Goal: Task Accomplishment & Management: Manage account settings

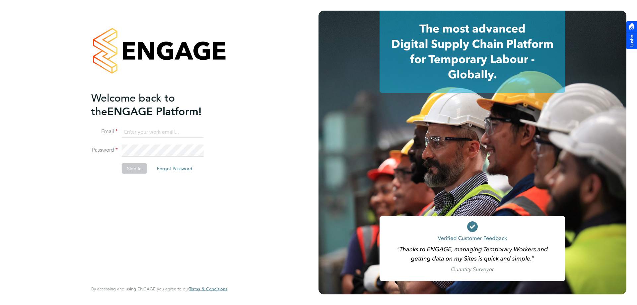
type input "[EMAIL_ADDRESS][DOMAIN_NAME]"
click at [138, 175] on li "Sign In Forgot Password" at bounding box center [155, 171] width 129 height 17
click at [135, 171] on button "Sign In" at bounding box center [134, 168] width 25 height 11
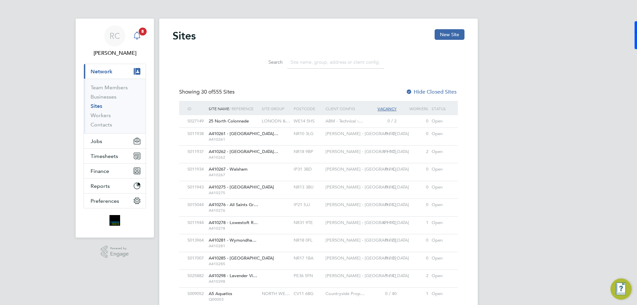
click at [138, 41] on div "Main navigation" at bounding box center [136, 35] width 13 height 13
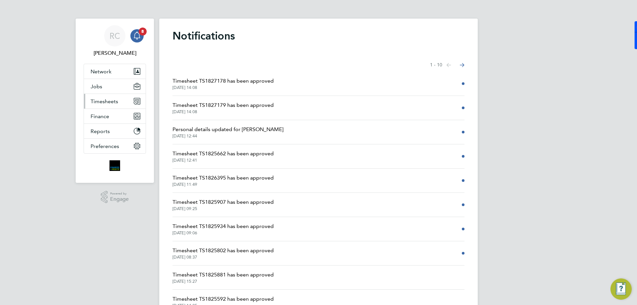
click at [107, 96] on button "Timesheets" at bounding box center [115, 101] width 62 height 15
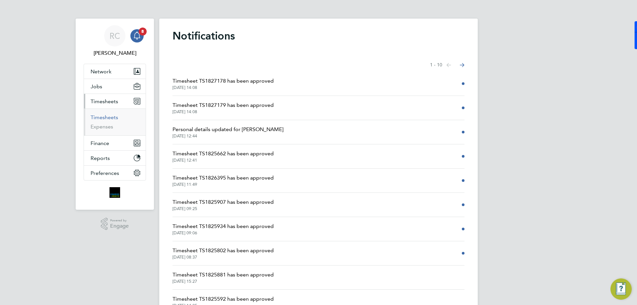
click at [107, 117] on link "Timesheets" at bounding box center [105, 117] width 28 height 6
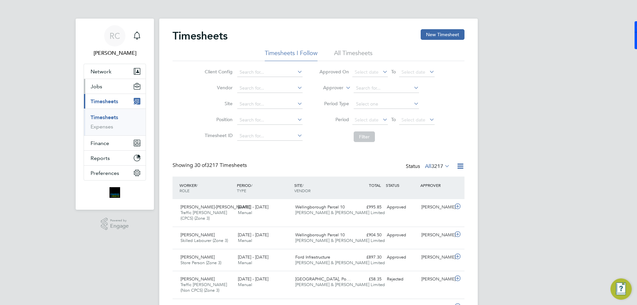
click at [110, 89] on button "Jobs" at bounding box center [115, 86] width 62 height 15
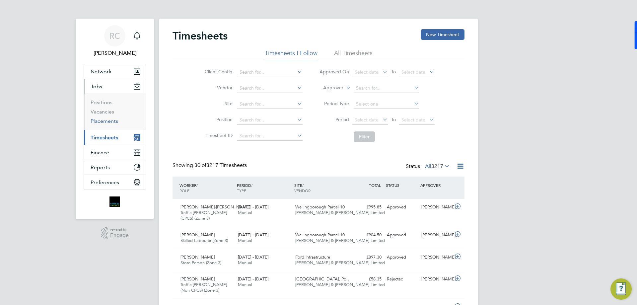
click at [105, 122] on link "Placements" at bounding box center [105, 121] width 28 height 6
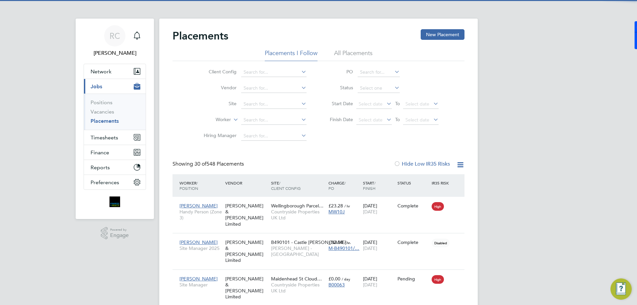
scroll to position [19, 58]
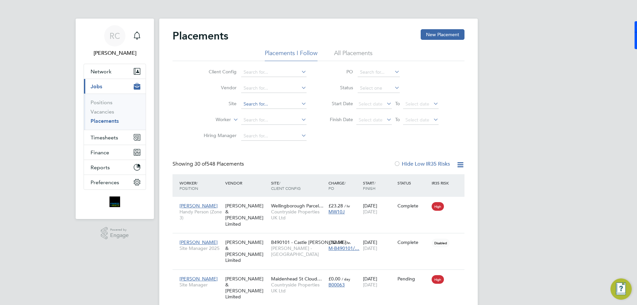
click at [257, 107] on input at bounding box center [273, 104] width 65 height 9
click at [257, 113] on li "Glyns wood" at bounding box center [274, 113] width 66 height 9
type input "Glynswood"
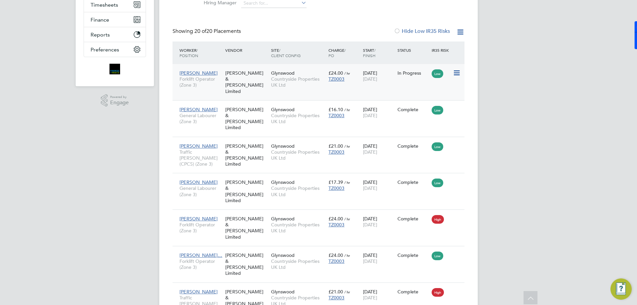
click at [400, 75] on div "In Progress" at bounding box center [412, 73] width 31 height 6
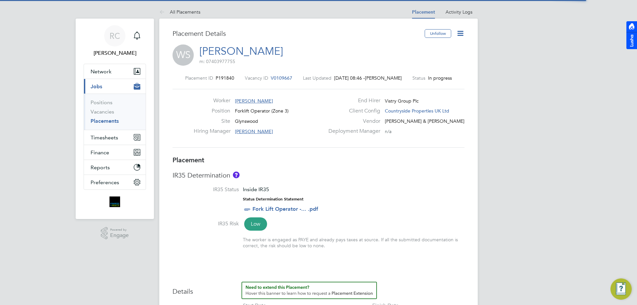
click at [463, 33] on icon at bounding box center [460, 33] width 8 height 8
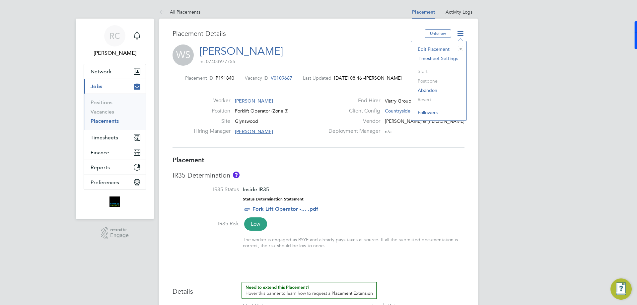
click at [374, 50] on div "WS William Sarpong m: 07403977755" at bounding box center [318, 55] width 292 height 23
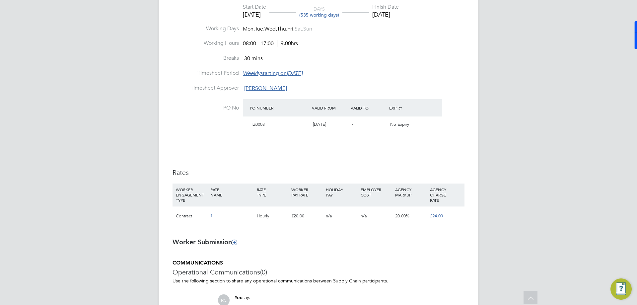
scroll to position [365, 0]
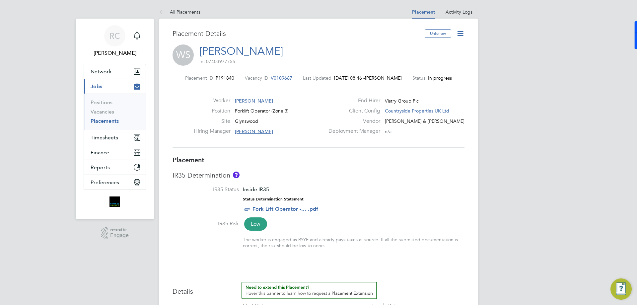
click at [463, 34] on icon at bounding box center [460, 33] width 8 height 8
click at [441, 50] on li "Edit Placement e" at bounding box center [438, 48] width 49 height 9
type input "Daryl Keiderling"
type input "13 Nov 2023"
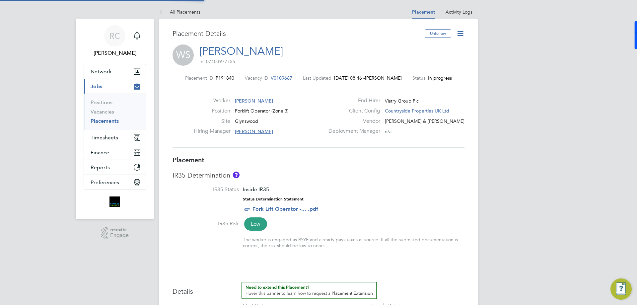
type input "28 Nov 2025"
type input "08:00"
type input "17:00"
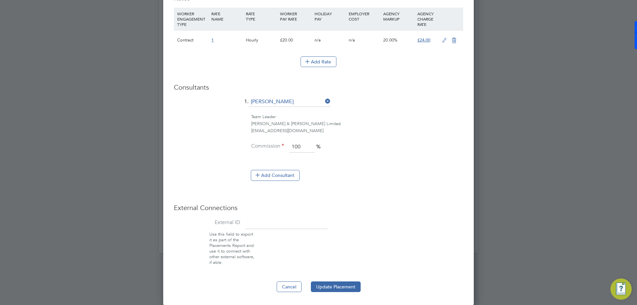
click at [521, 130] on div at bounding box center [318, 152] width 637 height 305
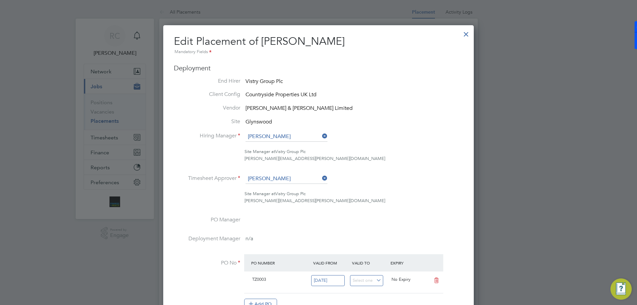
click at [470, 38] on div at bounding box center [466, 33] width 12 height 12
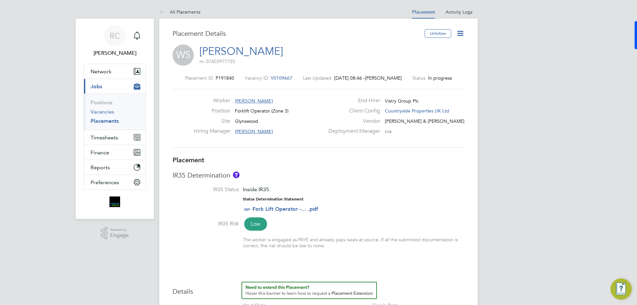
click at [109, 113] on link "Vacancies" at bounding box center [103, 111] width 24 height 6
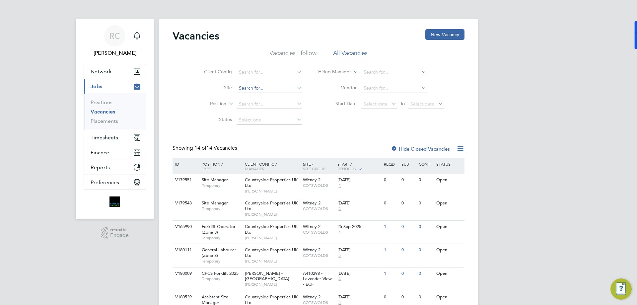
click at [249, 89] on input at bounding box center [268, 88] width 65 height 9
click at [252, 97] on li "[PERSON_NAME]" at bounding box center [269, 97] width 66 height 9
type input "Glynswood"
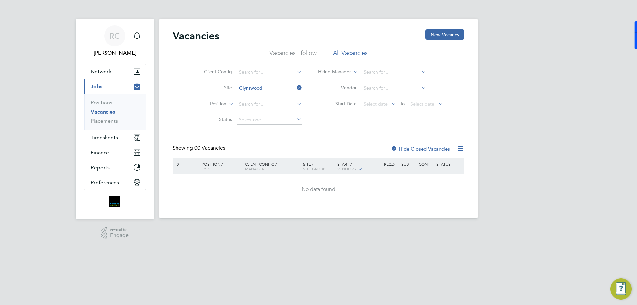
click at [402, 149] on label "Hide Closed Vacancies" at bounding box center [420, 149] width 59 height 6
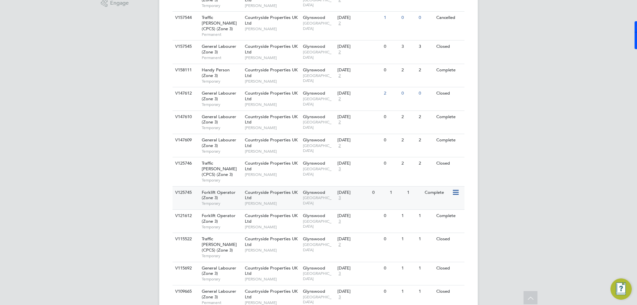
click at [397, 186] on div "1" at bounding box center [396, 192] width 17 height 12
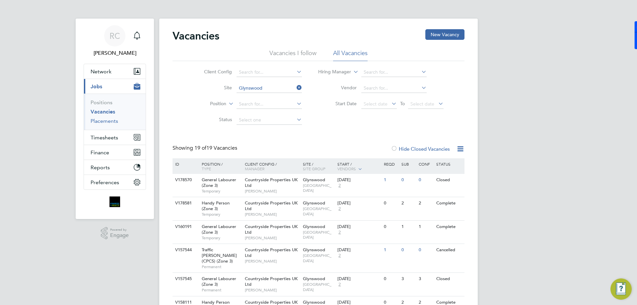
click at [108, 121] on link "Placements" at bounding box center [105, 121] width 28 height 6
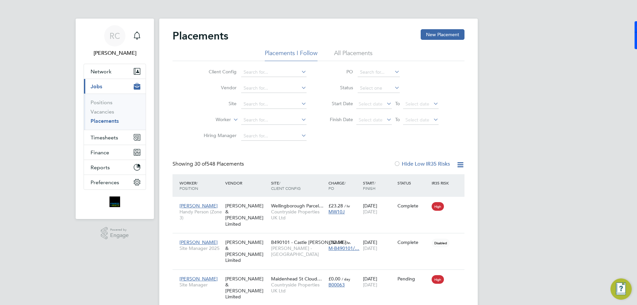
click at [257, 97] on li "Site" at bounding box center [252, 104] width 125 height 16
click at [257, 101] on input at bounding box center [273, 104] width 65 height 9
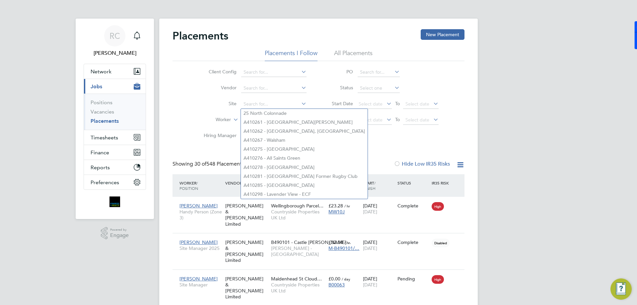
click at [223, 101] on label "Site" at bounding box center [217, 104] width 38 height 6
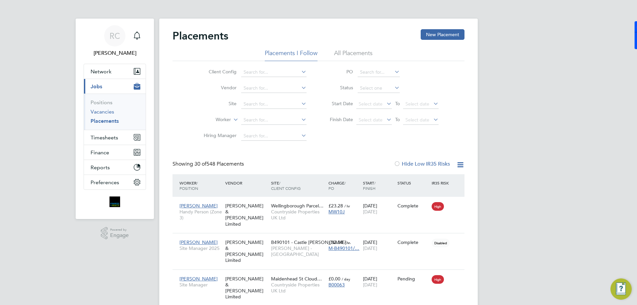
click at [104, 114] on link "Vacancies" at bounding box center [103, 111] width 24 height 6
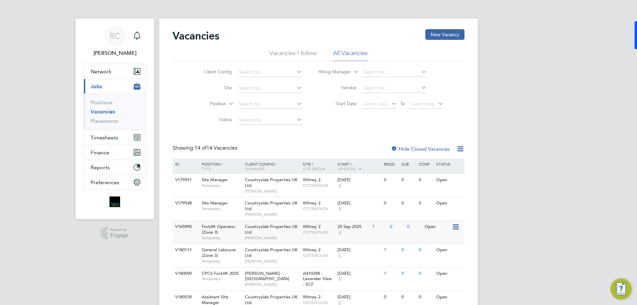
click at [328, 233] on span "COTSWOLDS" at bounding box center [319, 232] width 32 height 5
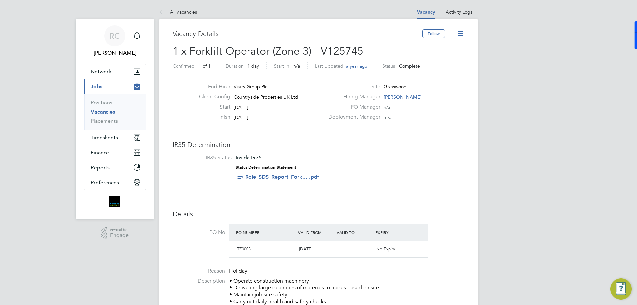
click at [459, 37] on icon at bounding box center [460, 33] width 8 height 8
click at [441, 51] on li "Edit Vacancy" at bounding box center [444, 48] width 38 height 9
click at [441, 58] on li "Update Status" at bounding box center [444, 58] width 38 height 9
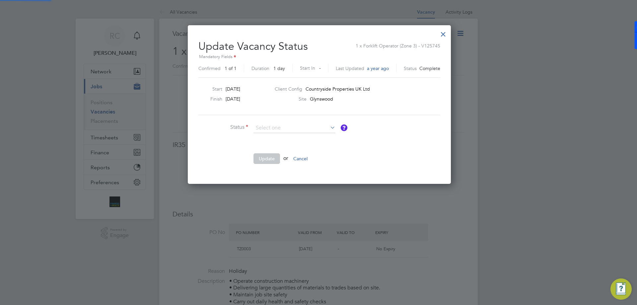
scroll to position [158, 261]
click at [304, 139] on li "Open" at bounding box center [294, 136] width 83 height 9
type input "Open"
click at [267, 160] on button "Update" at bounding box center [266, 158] width 27 height 11
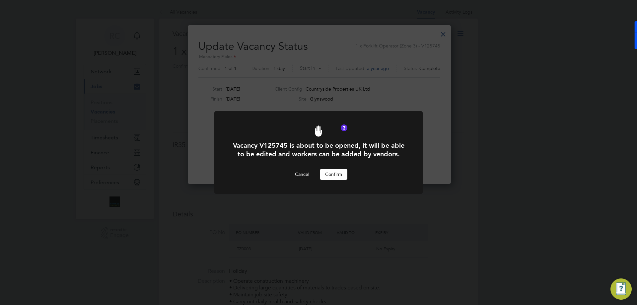
click at [337, 175] on button "Confirm" at bounding box center [334, 174] width 28 height 11
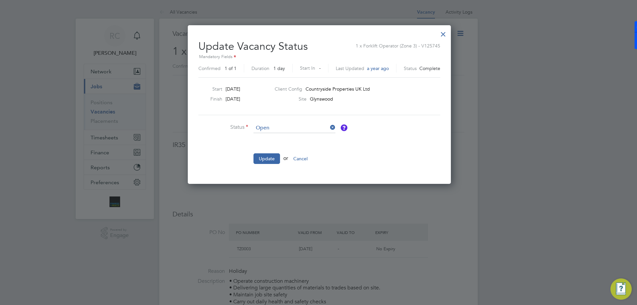
click at [447, 35] on div "Update Vacancy Status 1 x Forklift Operator (Zone 3) - V125745 Mandatory Fields…" at bounding box center [319, 104] width 263 height 159
click at [444, 35] on div at bounding box center [443, 33] width 12 height 12
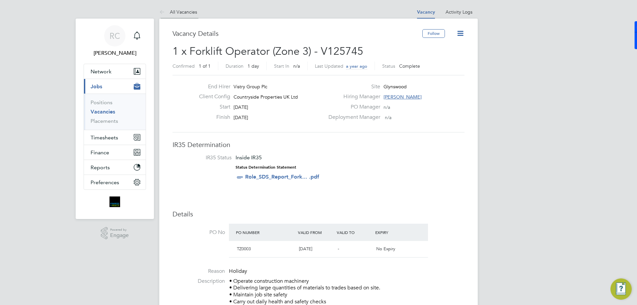
click at [182, 12] on link "All Vacancies" at bounding box center [178, 12] width 38 height 6
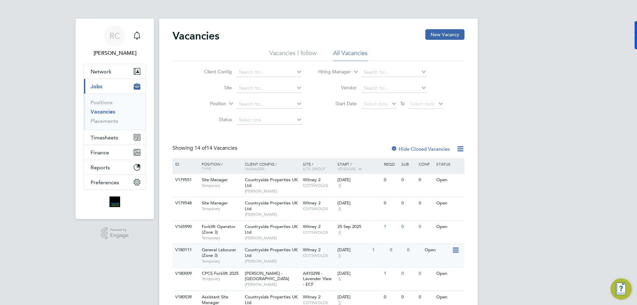
scroll to position [66, 0]
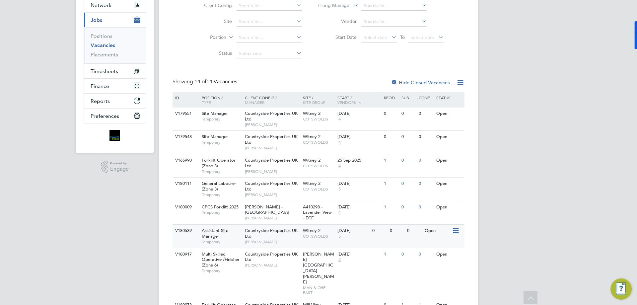
click at [359, 229] on div "22 Sep 2025" at bounding box center [353, 231] width 32 height 6
click at [335, 169] on div "Witney 2 COTSWOLDS" at bounding box center [318, 162] width 35 height 17
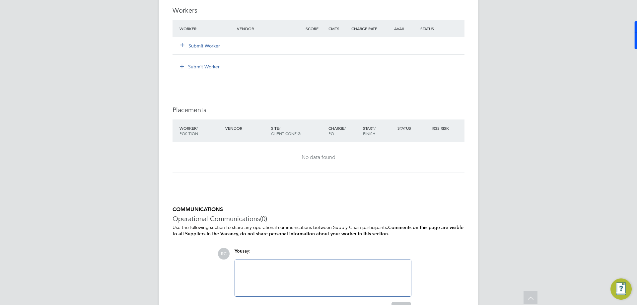
scroll to position [571, 0]
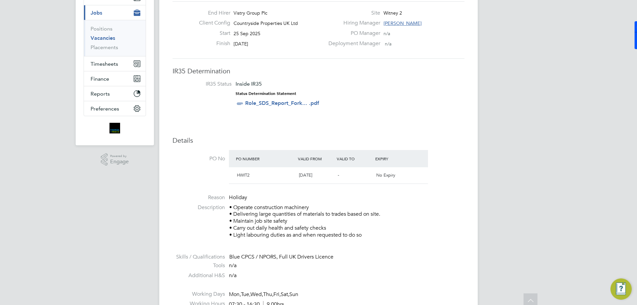
scroll to position [0, 0]
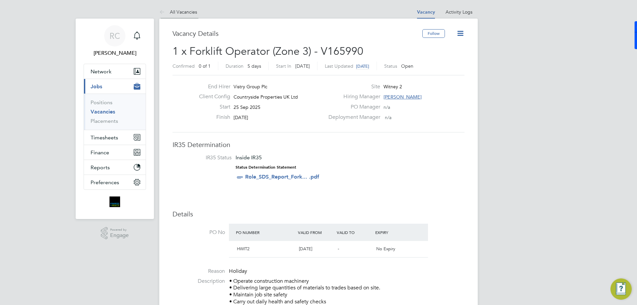
click at [187, 14] on link "All Vacancies" at bounding box center [178, 12] width 38 height 6
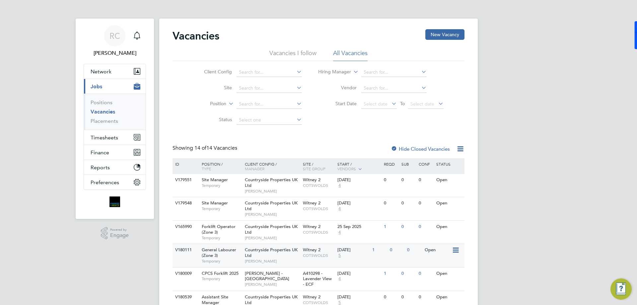
click at [360, 251] on div "24 Sep 2025" at bounding box center [353, 250] width 32 height 6
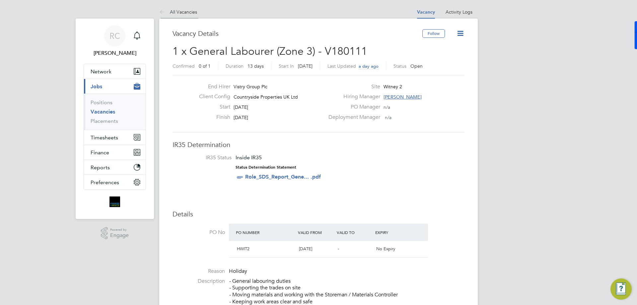
click at [186, 14] on link "All Vacancies" at bounding box center [178, 12] width 38 height 6
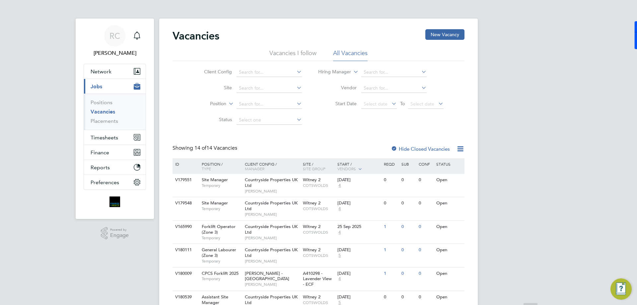
scroll to position [100, 0]
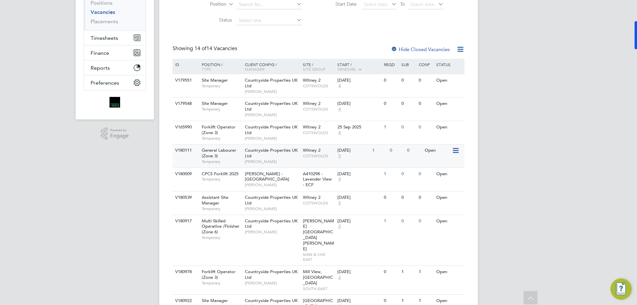
click at [357, 159] on div "[DATE] 5" at bounding box center [353, 153] width 35 height 18
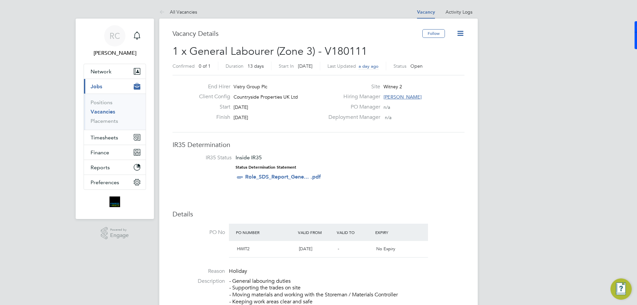
click at [458, 32] on icon at bounding box center [460, 33] width 8 height 8
click at [402, 49] on h2 "1 x General Labourer (Zone 3) - V180111 Confirmed 0 of 1 Duration 13 days Start…" at bounding box center [318, 58] width 292 height 28
click at [461, 35] on icon at bounding box center [460, 33] width 8 height 8
click at [464, 11] on link "Activity Logs" at bounding box center [458, 12] width 27 height 6
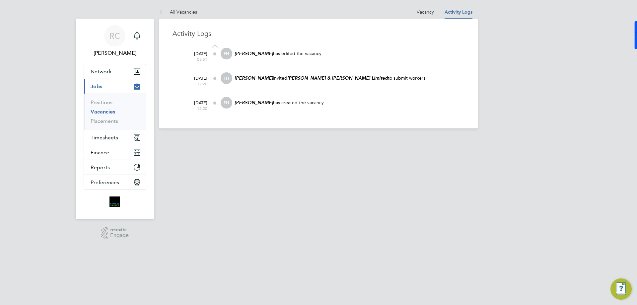
click at [373, 79] on p "Federico Hale-Perez invited Fawkes & Reece Limited to submit workers" at bounding box center [349, 78] width 231 height 6
click at [423, 10] on link "Vacancy" at bounding box center [425, 12] width 17 height 6
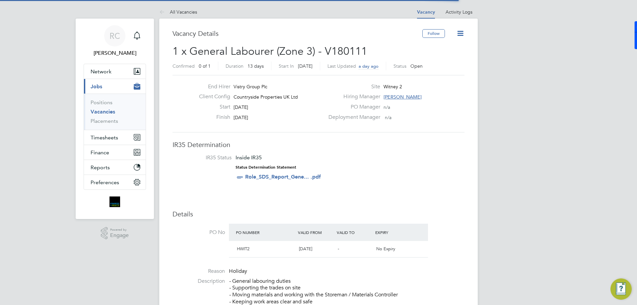
scroll to position [11, 62]
click at [462, 35] on icon at bounding box center [460, 33] width 8 height 8
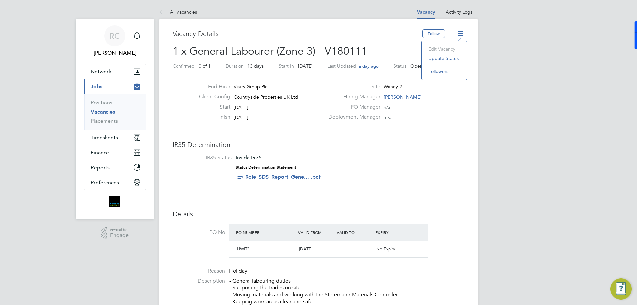
click at [433, 71] on li "Followers" at bounding box center [444, 71] width 38 height 9
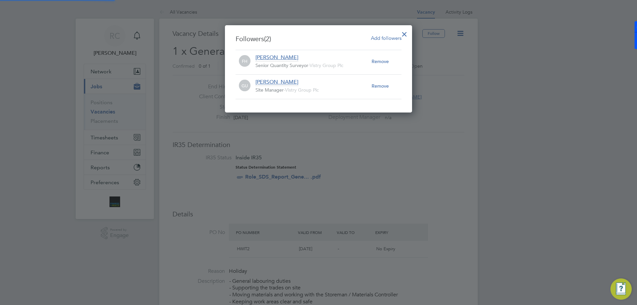
scroll to position [7, 116]
click at [404, 33] on div at bounding box center [404, 33] width 12 height 12
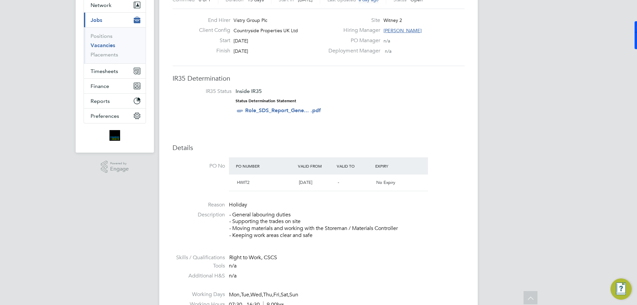
scroll to position [0, 0]
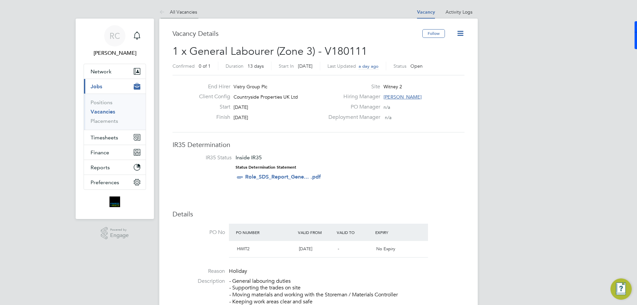
click at [186, 13] on link "All Vacancies" at bounding box center [178, 12] width 38 height 6
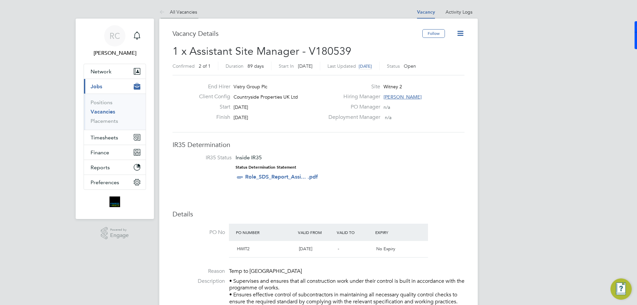
click at [181, 12] on link "All Vacancies" at bounding box center [178, 12] width 38 height 6
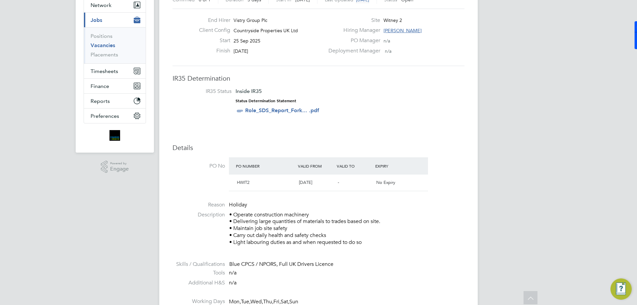
drag, startPoint x: 281, startPoint y: 229, endPoint x: 317, endPoint y: 229, distance: 36.2
click at [312, 229] on p "• Operate construction machinery • Delivering large quantities of materials to …" at bounding box center [346, 228] width 235 height 34
click at [317, 229] on p "• Operate construction machinery • Delivering large quantities of materials to …" at bounding box center [346, 228] width 235 height 34
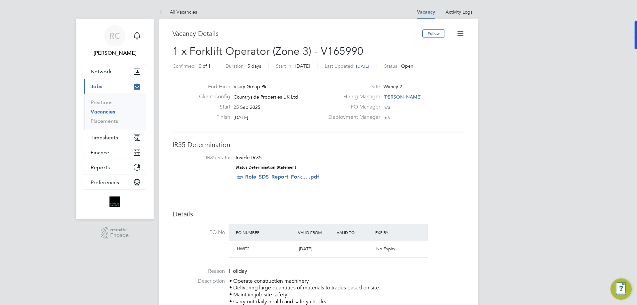
click at [297, 118] on div "Finish 29 Sep 2025" at bounding box center [259, 119] width 131 height 10
click at [138, 33] on app-alerts-badge "1" at bounding box center [142, 31] width 9 height 9
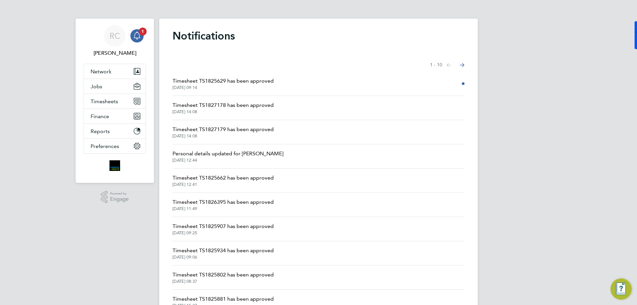
click at [242, 81] on span "Timesheet TS1825629 has been approved" at bounding box center [222, 81] width 101 height 8
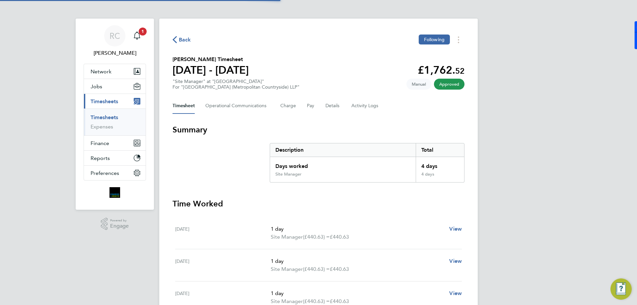
click at [118, 101] on span "Timesheets" at bounding box center [105, 101] width 28 height 6
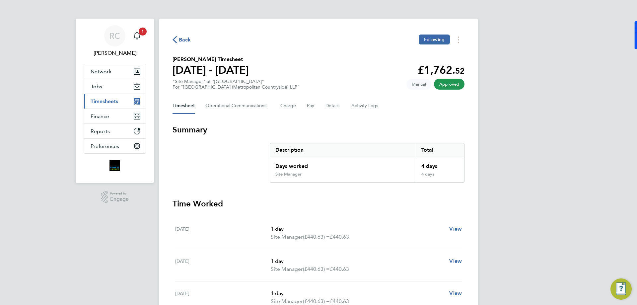
click at [118, 102] on span "Timesheets" at bounding box center [105, 101] width 28 height 6
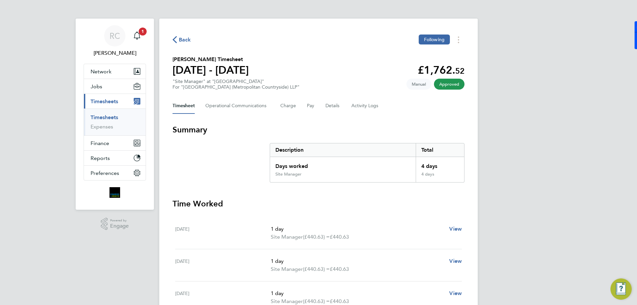
click at [109, 117] on link "Timesheets" at bounding box center [105, 117] width 28 height 6
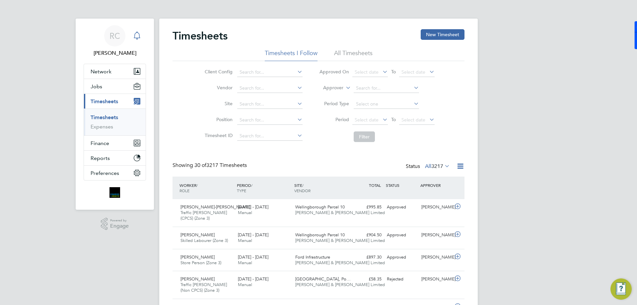
click at [140, 35] on icon "Main navigation" at bounding box center [137, 36] width 8 height 8
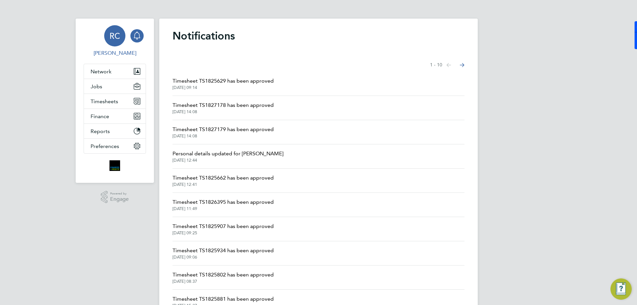
click at [116, 36] on span "RC" at bounding box center [114, 36] width 11 height 9
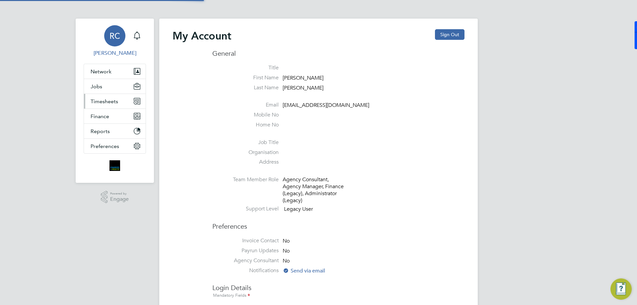
click at [118, 101] on button "Timesheets" at bounding box center [115, 101] width 62 height 15
type input "rclarke@frlondon.co.uk"
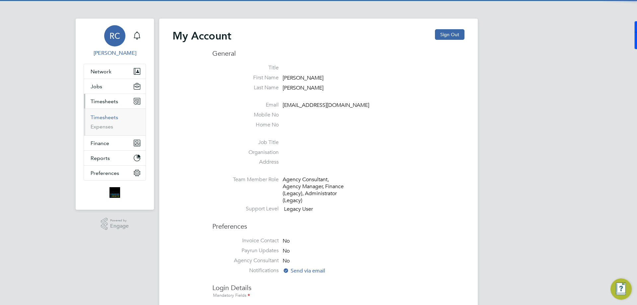
click at [111, 117] on link "Timesheets" at bounding box center [105, 117] width 28 height 6
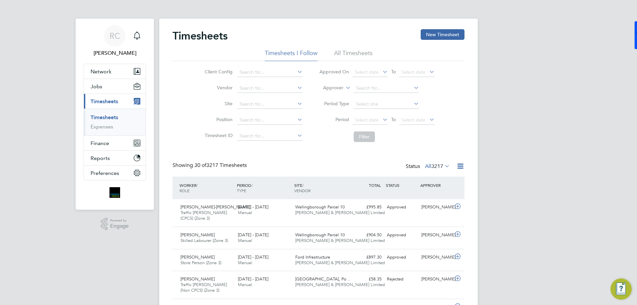
scroll to position [17, 58]
click at [352, 52] on li "All Timesheets" at bounding box center [353, 55] width 38 height 12
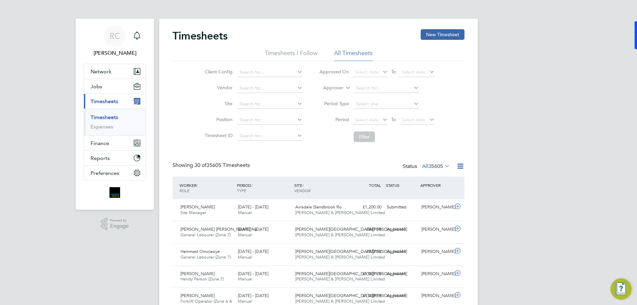
click at [300, 52] on li "Timesheets I Follow" at bounding box center [291, 55] width 53 height 12
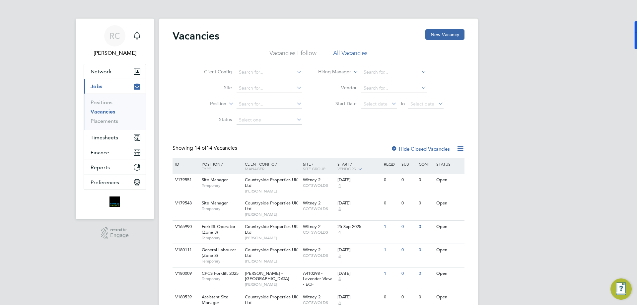
click at [457, 130] on div "Vacancies New Vacancy Vacancies I follow All Vacancies Client Config Site Posit…" at bounding box center [318, 306] width 292 height 554
click at [307, 53] on li "Vacancies I follow" at bounding box center [292, 55] width 47 height 12
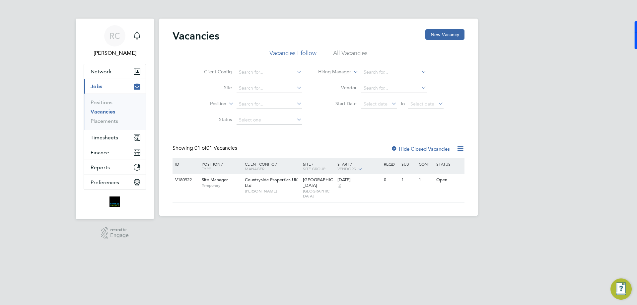
click at [346, 50] on li "All Vacancies" at bounding box center [350, 55] width 34 height 12
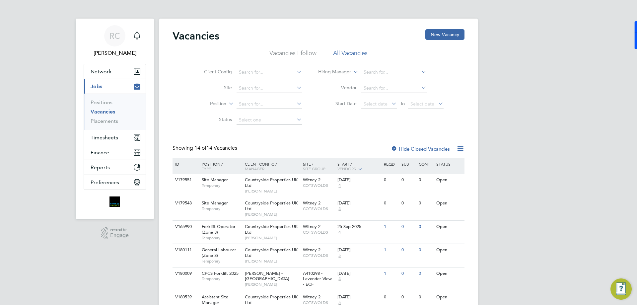
click at [401, 149] on label "Hide Closed Vacancies" at bounding box center [420, 149] width 59 height 6
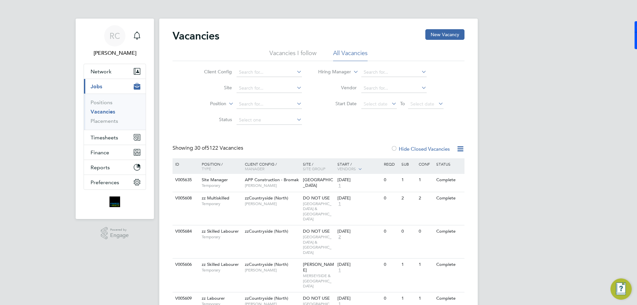
click at [401, 149] on label "Hide Closed Vacancies" at bounding box center [420, 149] width 59 height 6
